Goal: Information Seeking & Learning: Find contact information

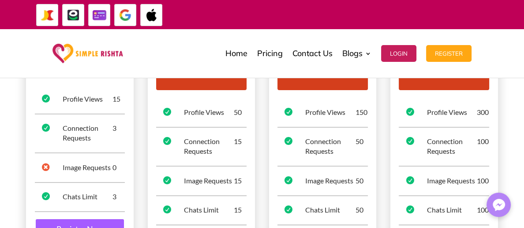
scroll to position [156, 0]
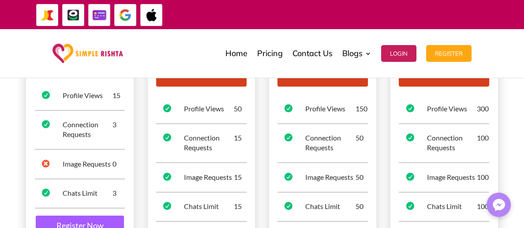
drag, startPoint x: 0, startPoint y: 0, endPoint x: 495, endPoint y: 121, distance: 509.3
click at [495, 121] on div "STARTER FREE / 1 MONTH  Profile Views 15  Connection Requests 3  Image Reque…" at bounding box center [262, 133] width 524 height 317
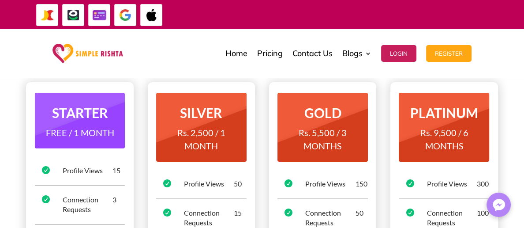
scroll to position [83, 0]
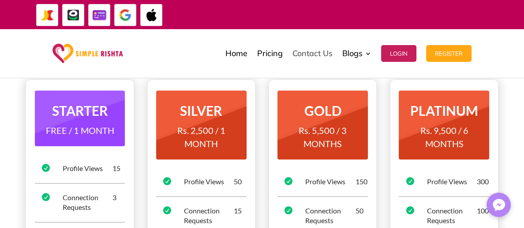
click at [310, 54] on link "Contact Us" at bounding box center [312, 53] width 40 height 44
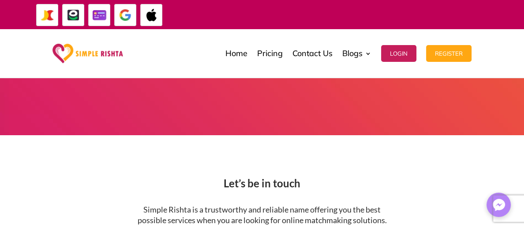
scroll to position [8, 0]
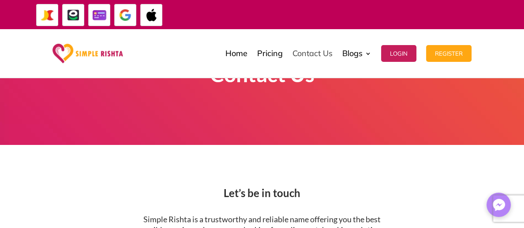
click at [309, 51] on link "Contact Us" at bounding box center [312, 53] width 40 height 44
